Goal: Information Seeking & Learning: Learn about a topic

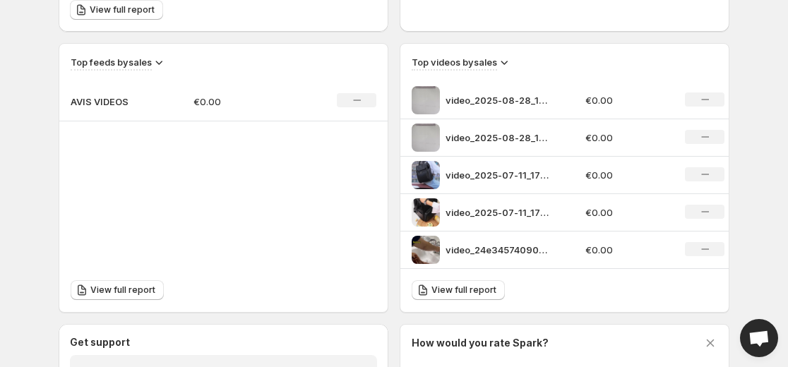
scroll to position [457, 0]
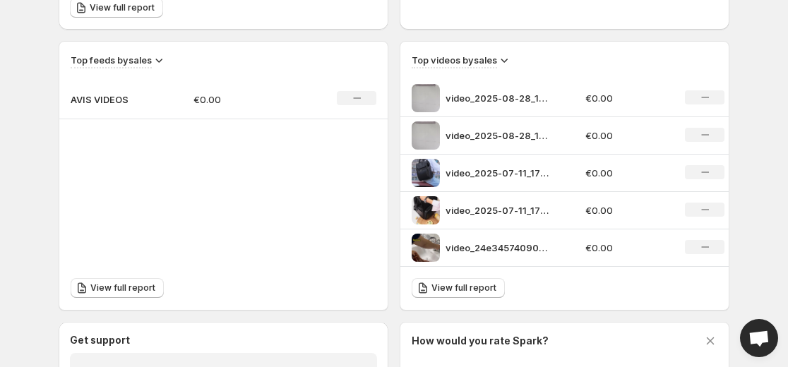
click at [421, 172] on img at bounding box center [425, 173] width 28 height 28
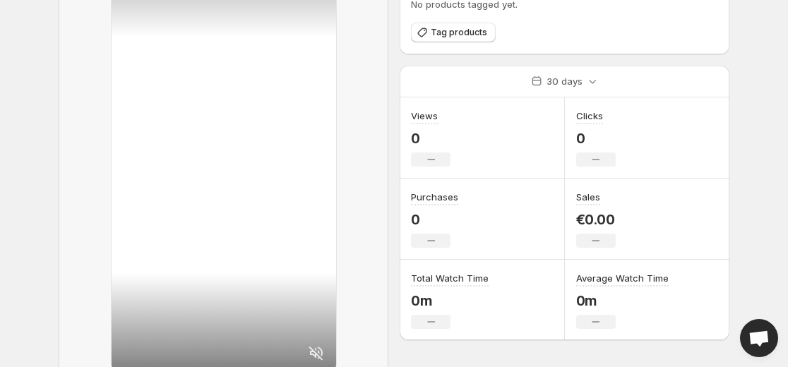
scroll to position [92, 0]
click at [439, 35] on span "Tag products" at bounding box center [458, 33] width 56 height 11
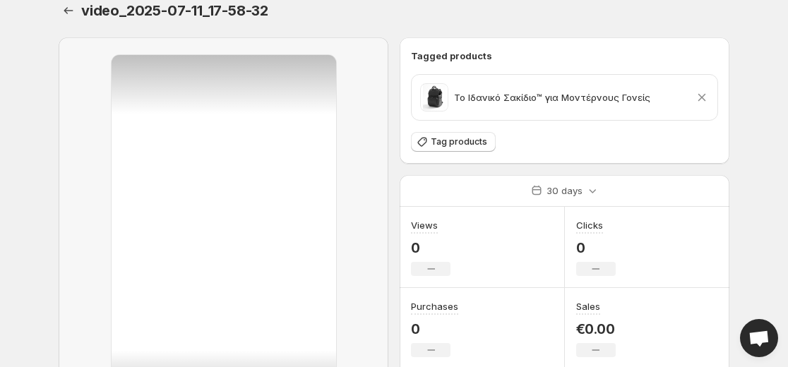
scroll to position [0, 0]
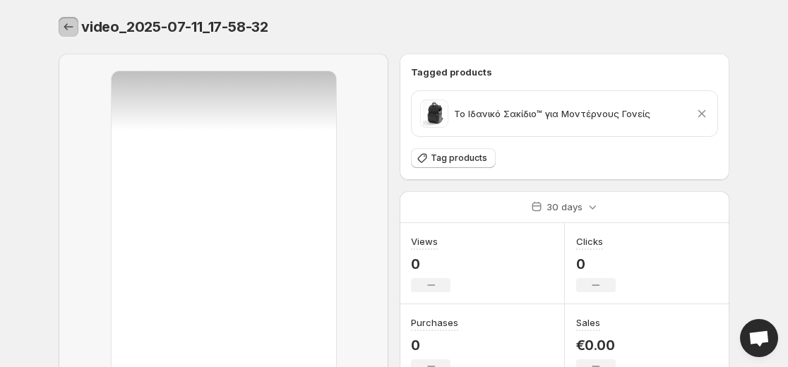
click at [71, 31] on icon "Settings" at bounding box center [68, 27] width 14 height 14
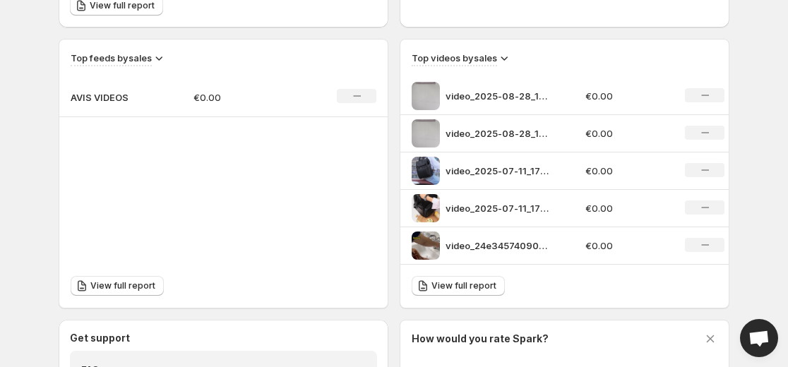
scroll to position [466, 0]
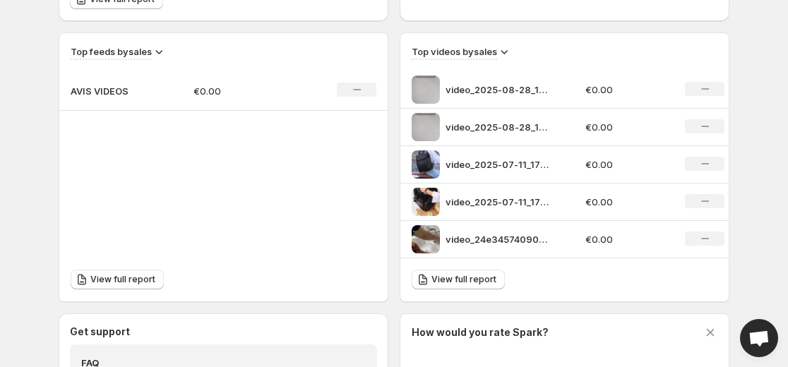
click at [426, 201] on img at bounding box center [425, 202] width 28 height 28
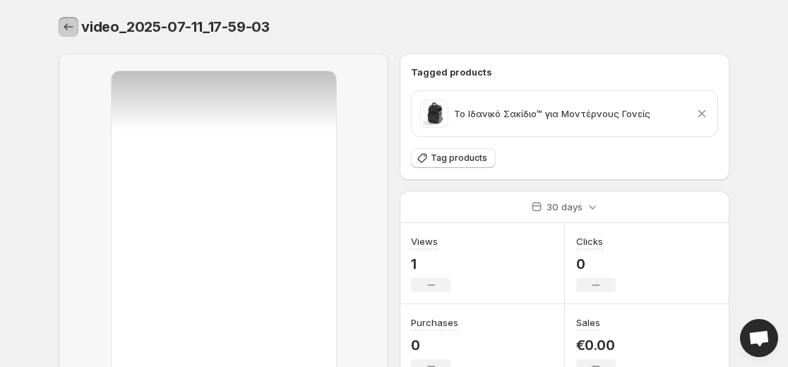
click at [66, 34] on button "Settings" at bounding box center [69, 27] width 20 height 20
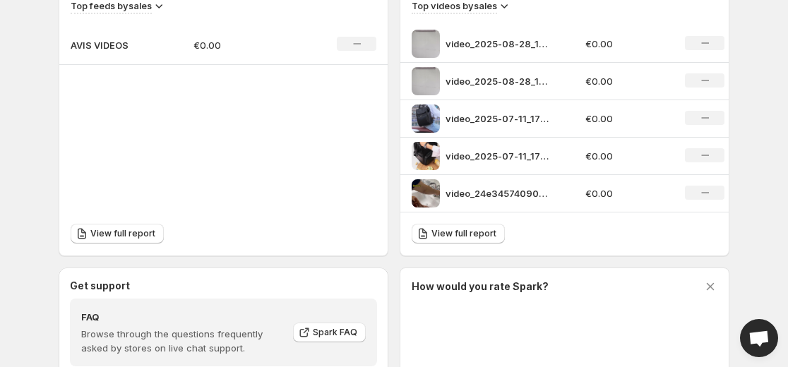
scroll to position [520, 0]
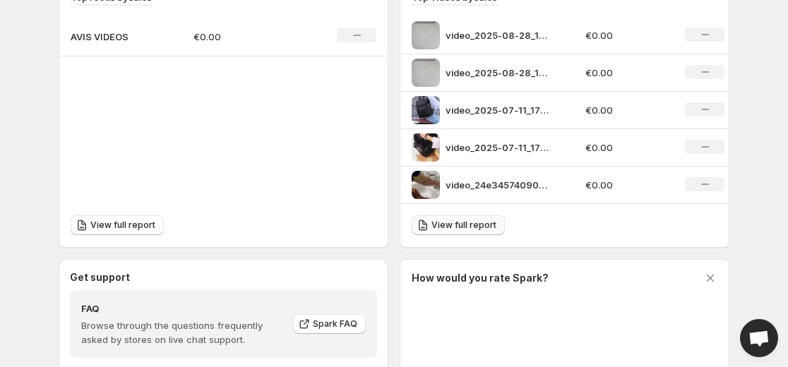
click at [439, 226] on span "View full report" at bounding box center [463, 224] width 65 height 11
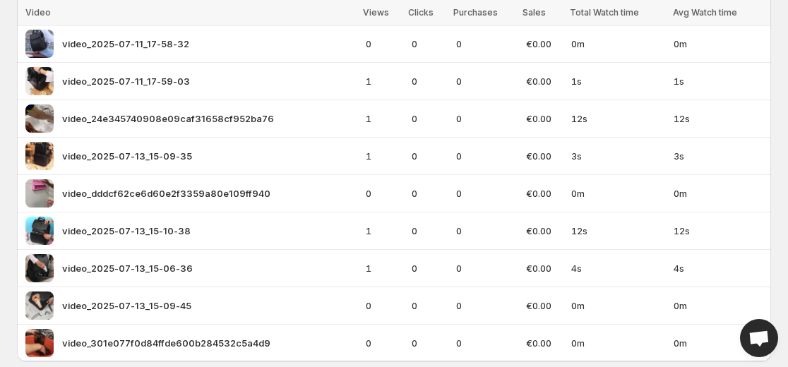
scroll to position [203, 0]
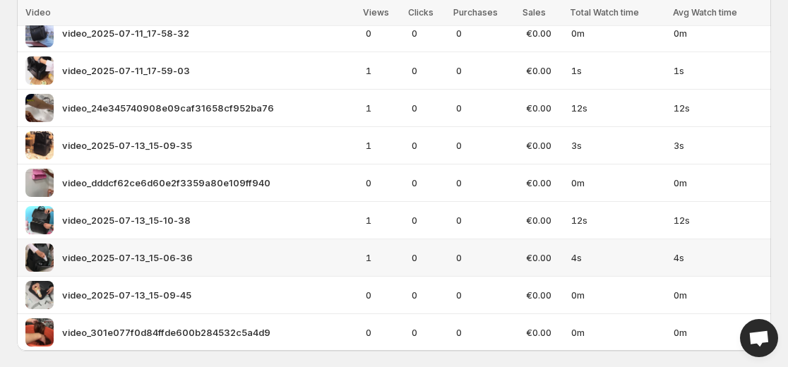
click at [58, 258] on div "video_2025-07-13_15-06-36" at bounding box center [191, 257] width 332 height 28
click at [37, 260] on img at bounding box center [39, 257] width 28 height 28
click at [37, 257] on img at bounding box center [39, 257] width 28 height 28
click at [44, 231] on img at bounding box center [39, 220] width 28 height 28
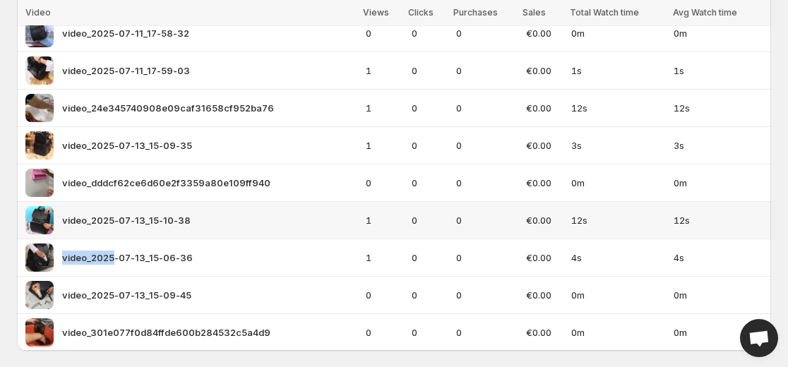
click at [44, 221] on img at bounding box center [39, 220] width 28 height 28
click at [178, 220] on span "video_2025-07-13_15-10-38" at bounding box center [126, 220] width 128 height 14
click at [240, 220] on div "video_2025-07-13_15-10-38" at bounding box center [191, 220] width 332 height 28
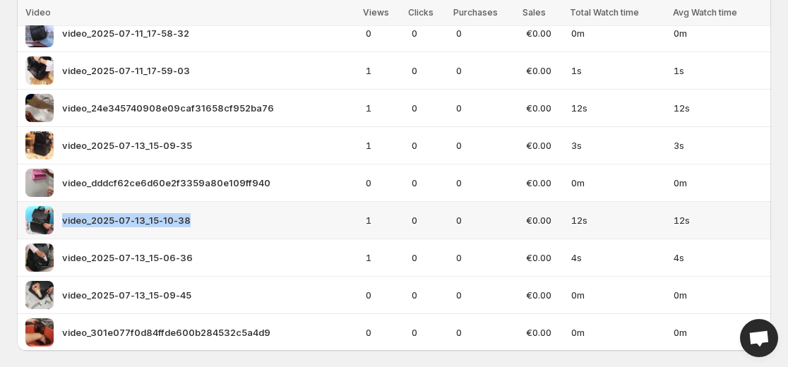
click at [240, 220] on div "video_2025-07-13_15-10-38" at bounding box center [191, 220] width 332 height 28
click at [231, 224] on div "video_2025-07-13_15-10-38" at bounding box center [191, 220] width 332 height 28
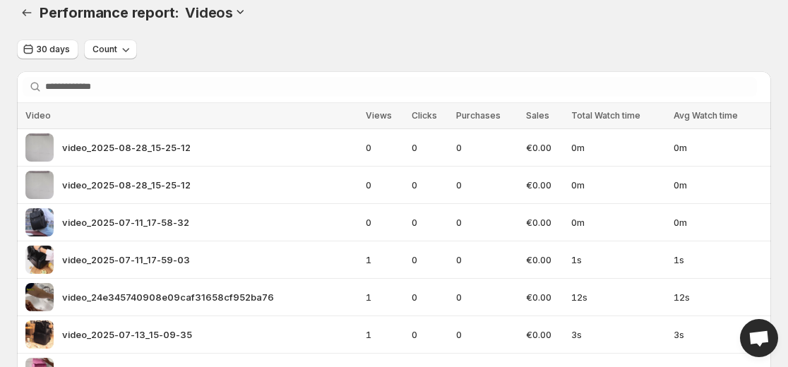
scroll to position [0, 0]
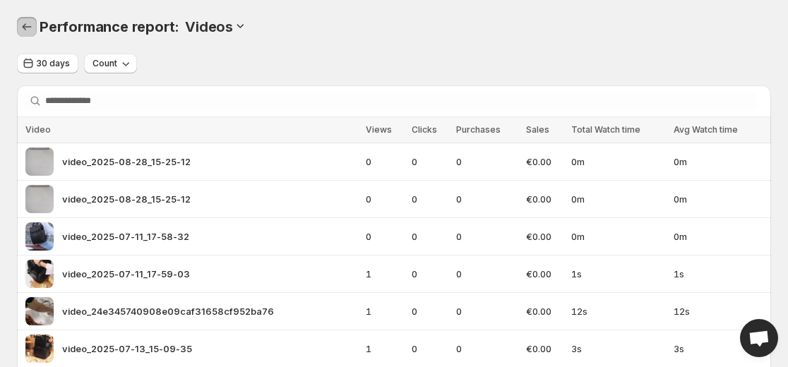
click at [23, 29] on icon "Performance report" at bounding box center [27, 27] width 14 height 14
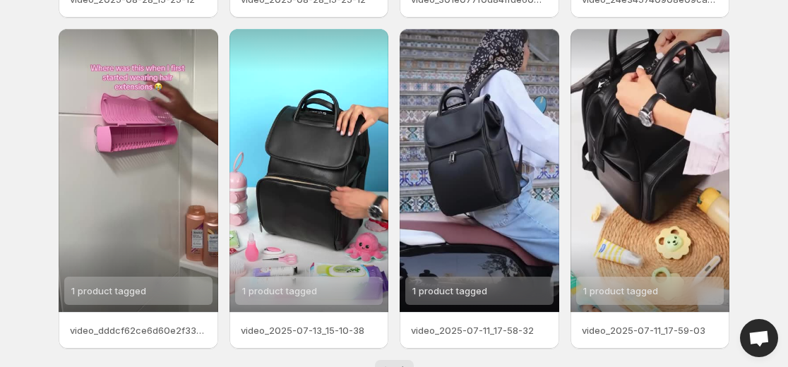
scroll to position [365, 0]
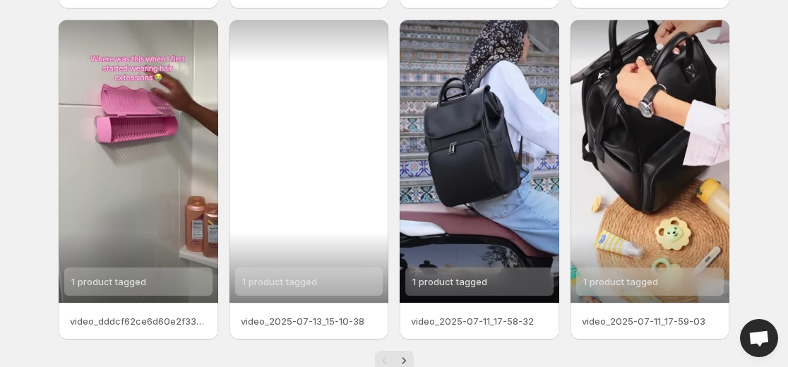
click at [318, 217] on div "1 product tagged" at bounding box center [308, 161] width 159 height 283
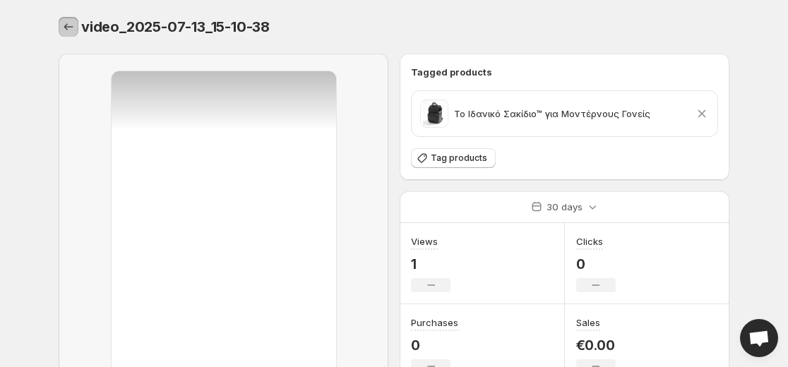
click at [69, 25] on icon "Settings" at bounding box center [68, 27] width 14 height 14
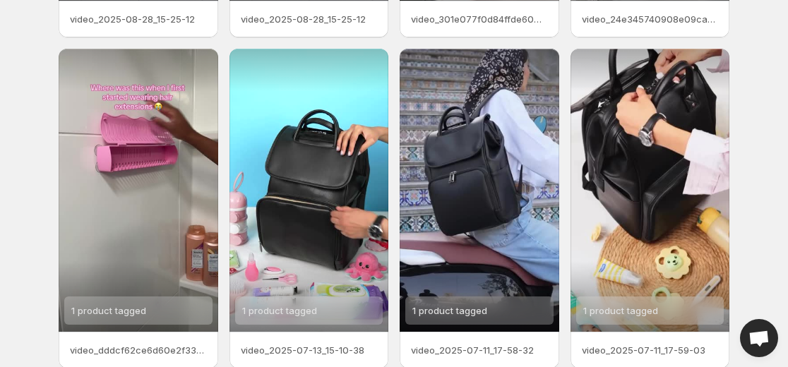
scroll to position [402, 0]
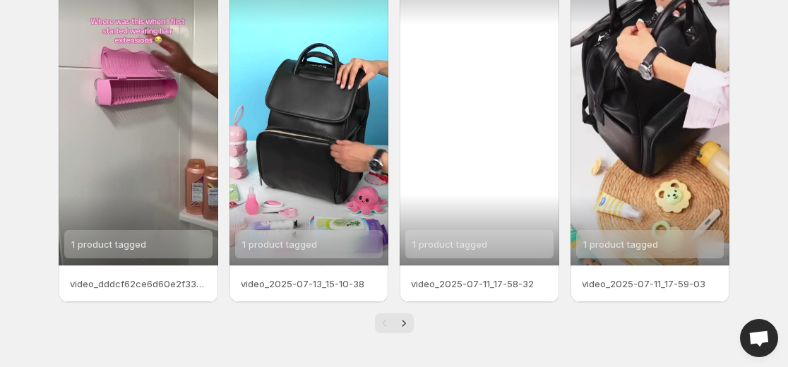
click at [476, 185] on div "1 product tagged" at bounding box center [478, 123] width 159 height 283
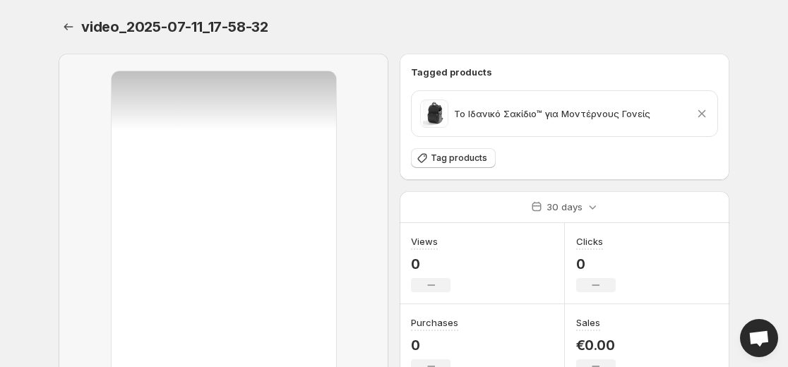
click at [701, 31] on div "video_2025-07-11_17-58-32" at bounding box center [394, 27] width 670 height 20
click at [66, 26] on icon "Settings" at bounding box center [68, 27] width 14 height 14
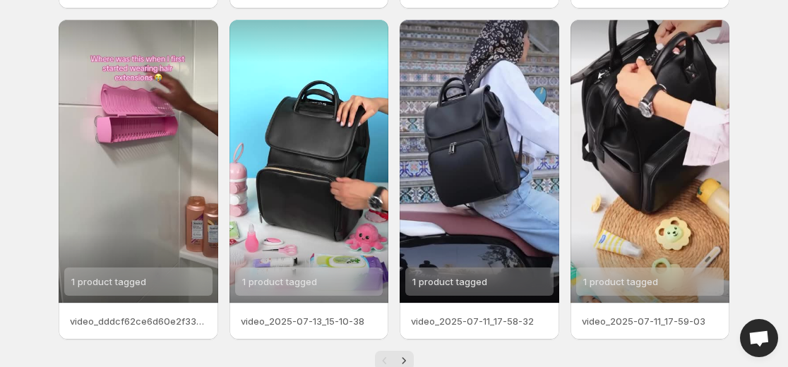
scroll to position [402, 0]
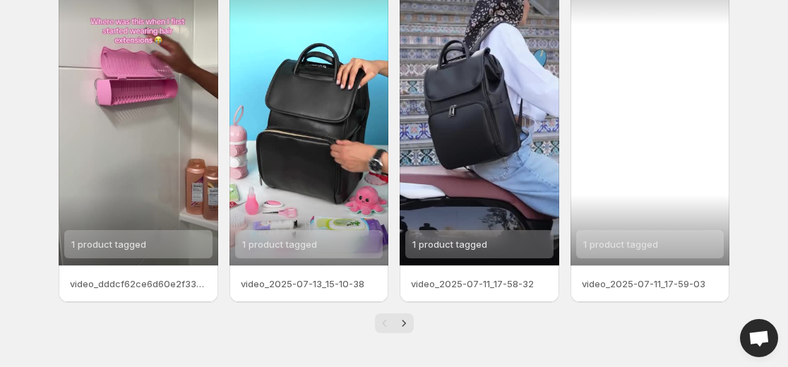
click at [639, 162] on div "1 product tagged" at bounding box center [649, 123] width 159 height 283
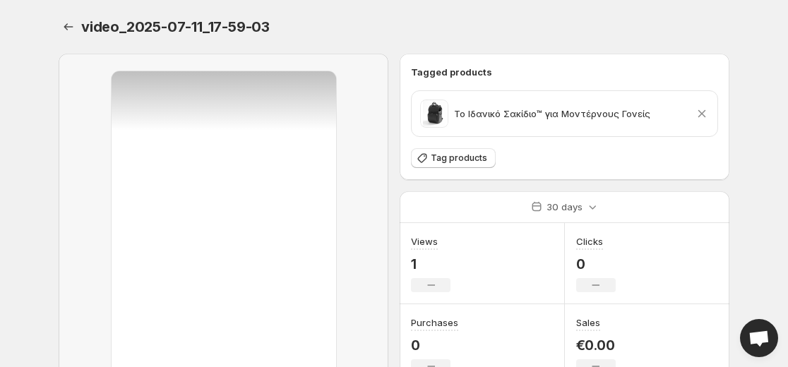
click at [746, 49] on body "Home Feeds Videos Subscription Settings video_2025-07-11_17-59-03. This page is…" at bounding box center [394, 183] width 788 height 367
click at [713, 6] on div "video_2025-07-11_17-59-03. This page is ready video_2025-07-11_17-59-03" at bounding box center [394, 27] width 670 height 54
click at [75, 30] on icon "Settings" at bounding box center [68, 27] width 14 height 14
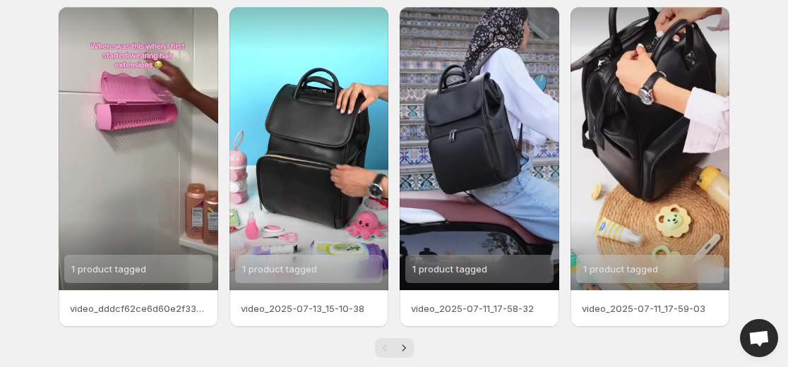
scroll to position [402, 0]
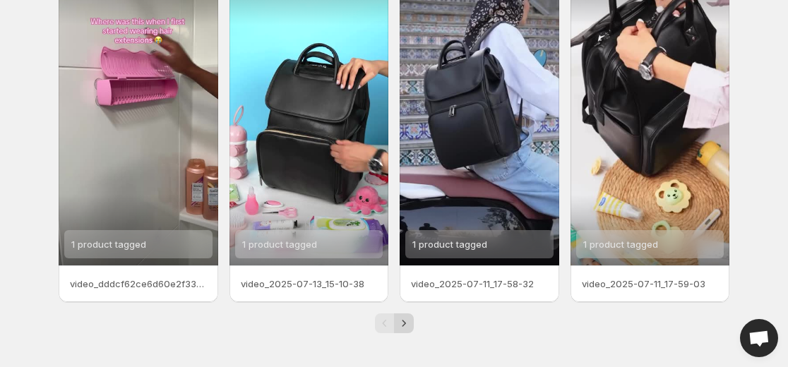
click at [403, 325] on icon "Next" at bounding box center [404, 323] width 4 height 6
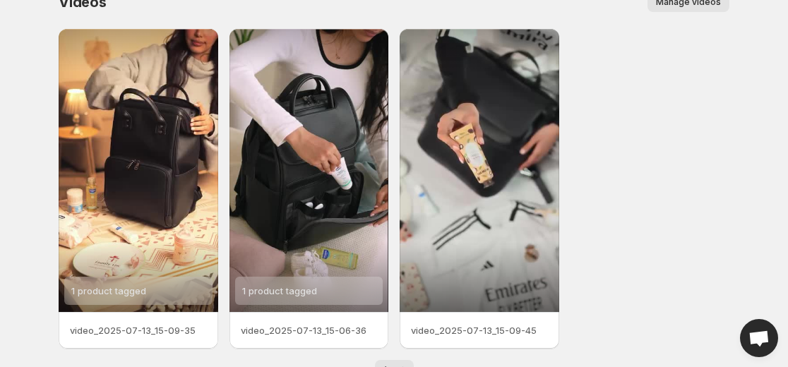
scroll to position [22, 0]
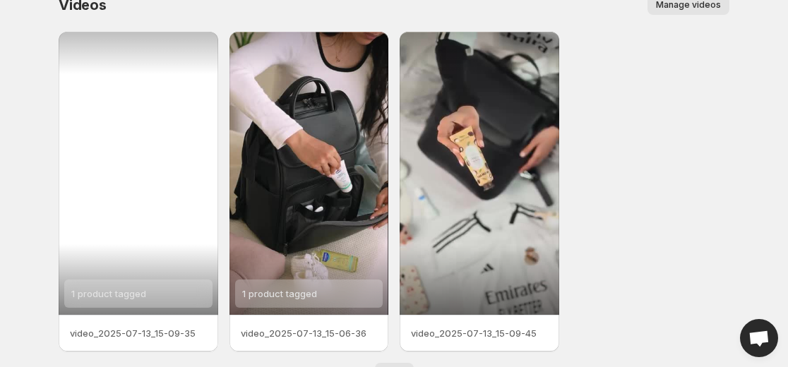
click at [166, 227] on div "1 product tagged" at bounding box center [138, 173] width 159 height 283
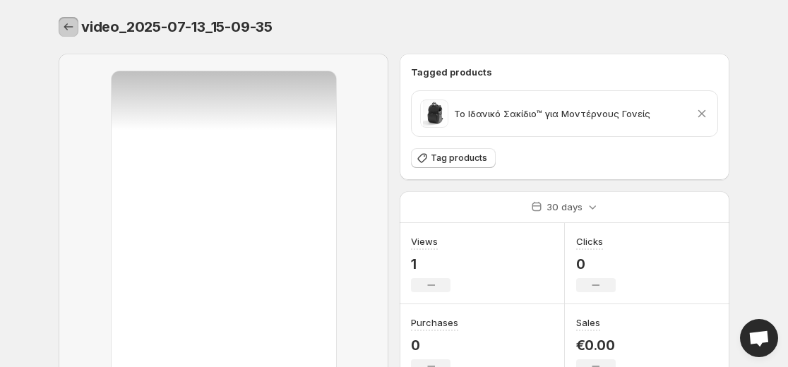
click at [64, 21] on icon "Settings" at bounding box center [68, 27] width 14 height 14
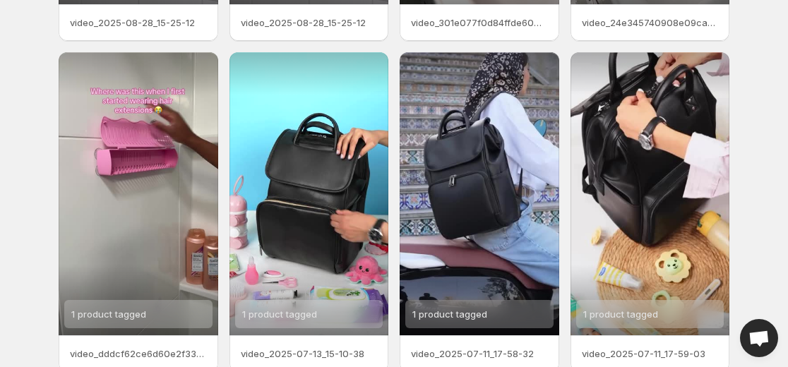
scroll to position [402, 0]
